Goal: Check status: Check status

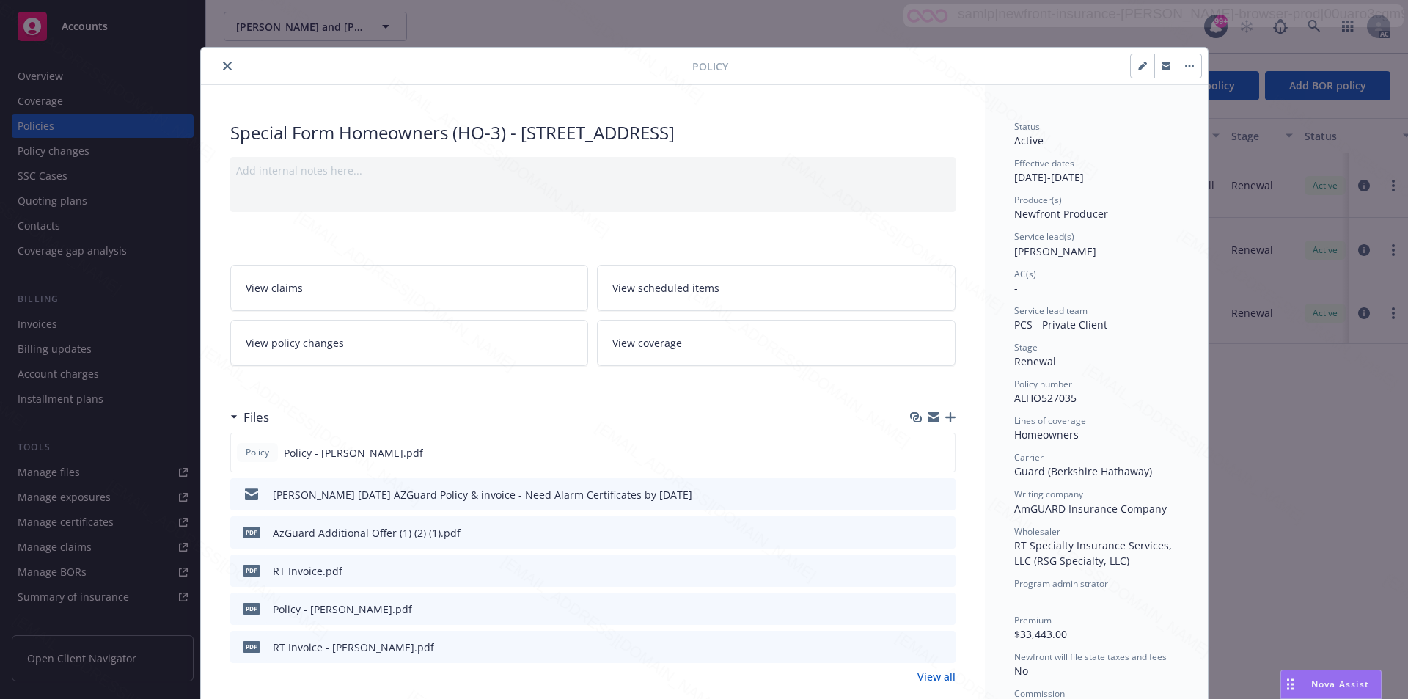
click at [218, 65] on button "close" at bounding box center [227, 66] width 18 height 18
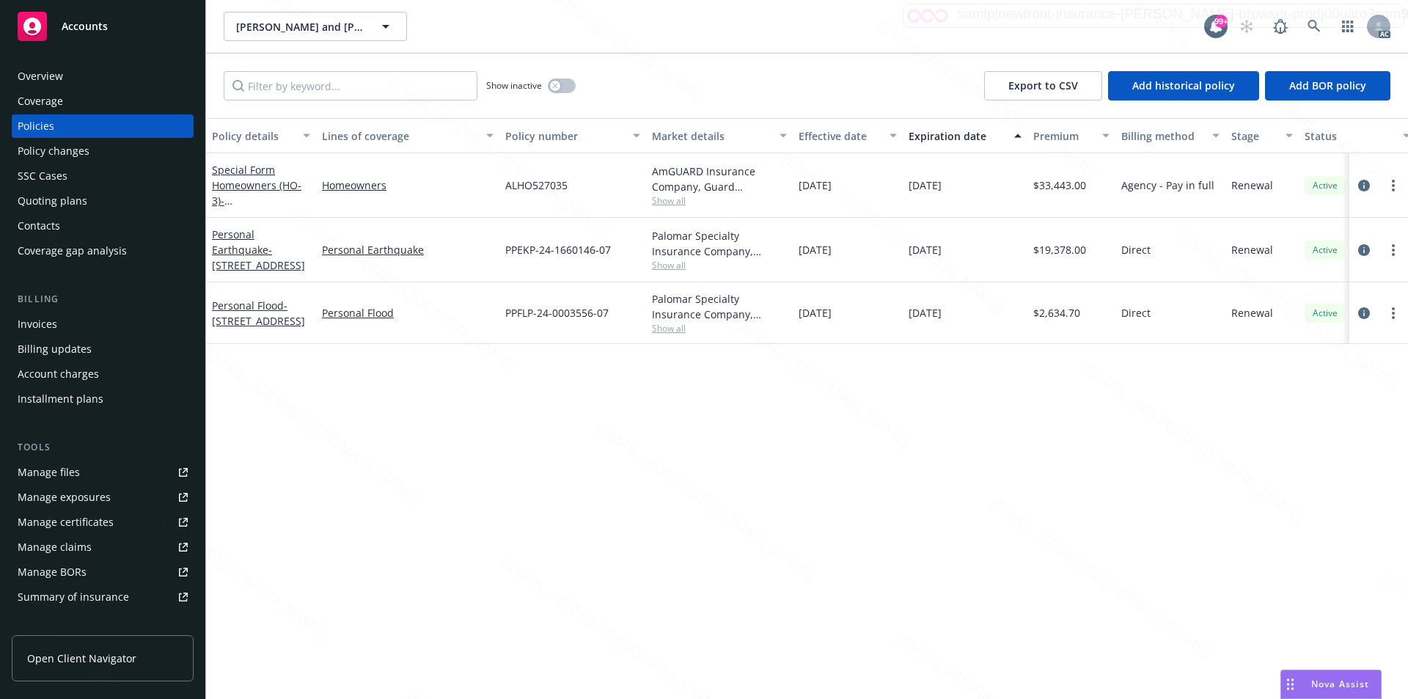
click at [837, 476] on div "Policy details Lines of coverage Policy number Market details Effective date Ex…" at bounding box center [807, 408] width 1202 height 581
